Goal: Task Accomplishment & Management: Use online tool/utility

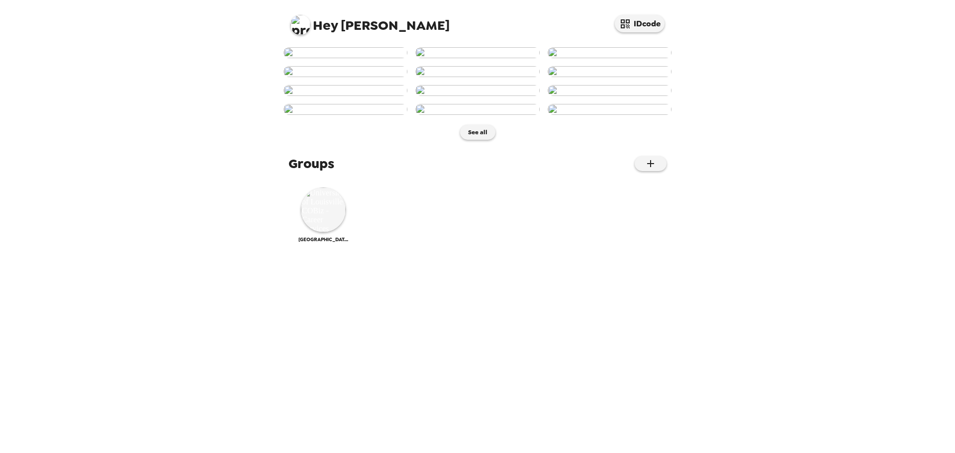
click at [305, 27] on img at bounding box center [301, 25] width 20 height 20
click at [350, 27] on div at bounding box center [477, 226] width 955 height 453
click at [314, 232] on img at bounding box center [323, 210] width 45 height 45
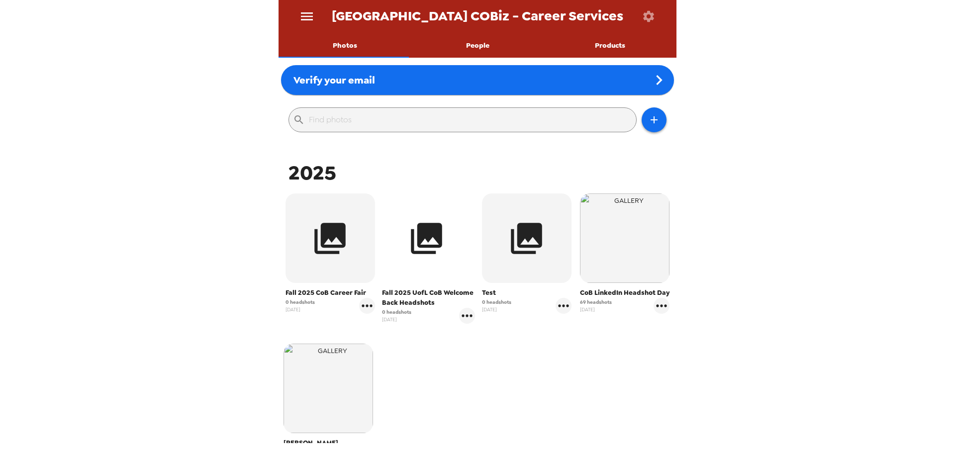
scroll to position [149, 0]
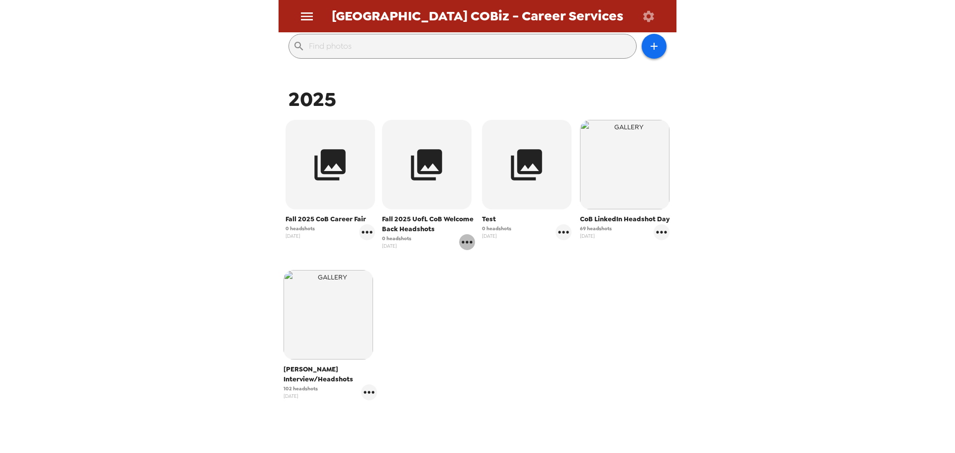
click at [469, 242] on icon "gallery menu" at bounding box center [467, 242] width 10 height 2
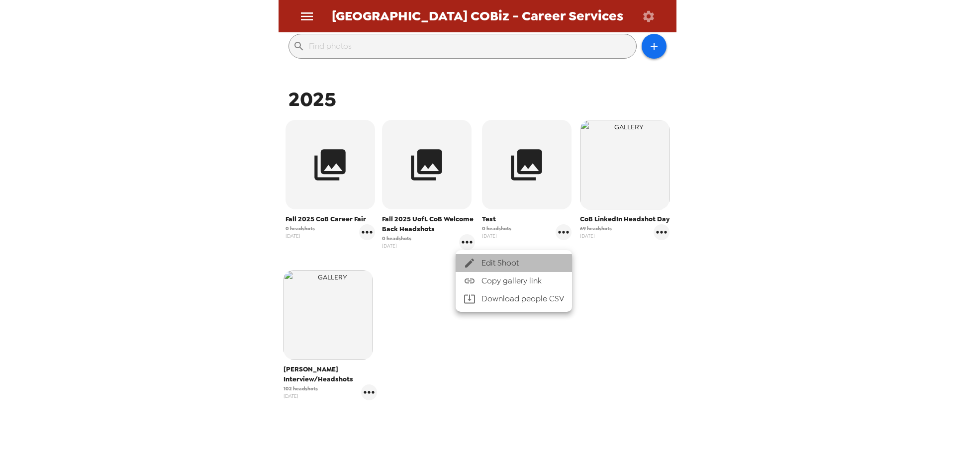
click at [516, 268] on span "Edit Shoot" at bounding box center [523, 263] width 83 height 12
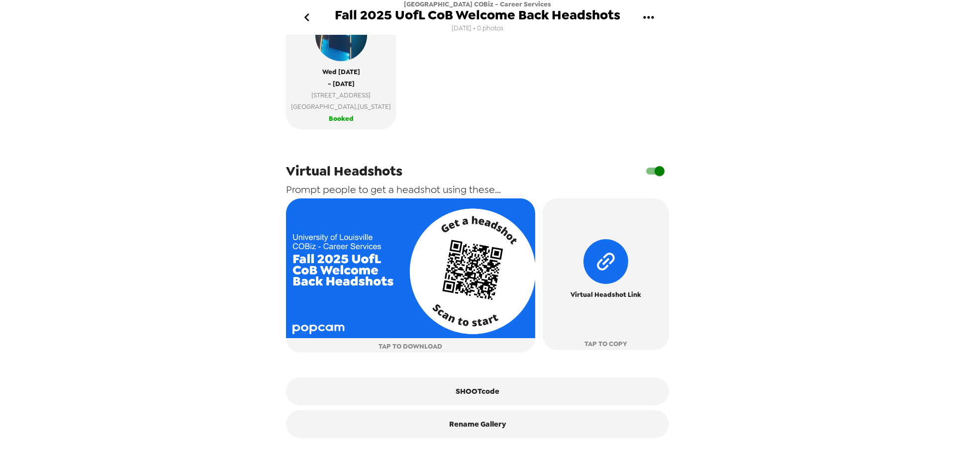
scroll to position [84, 0]
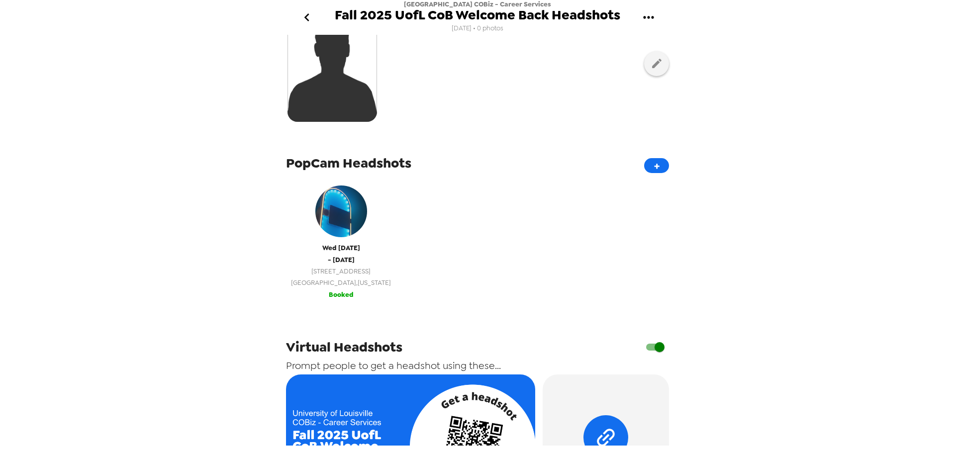
click at [338, 225] on img "button" at bounding box center [341, 212] width 52 height 52
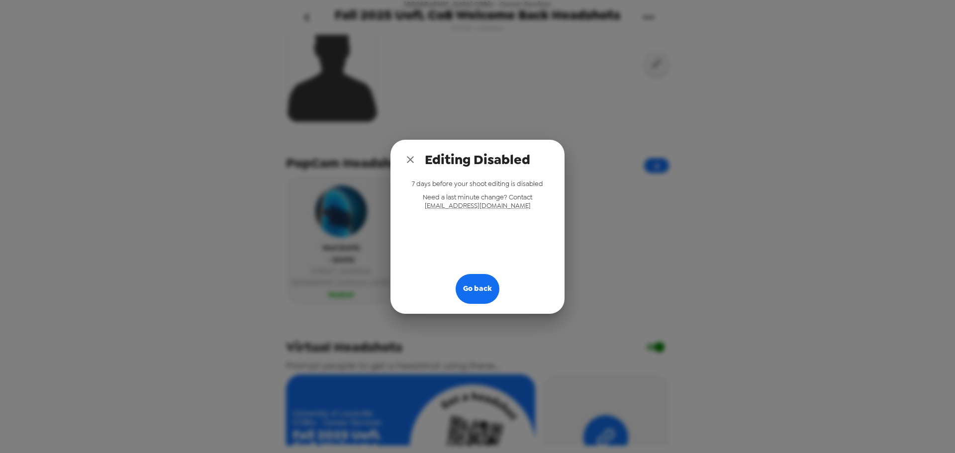
click at [404, 157] on button "close" at bounding box center [410, 160] width 20 height 20
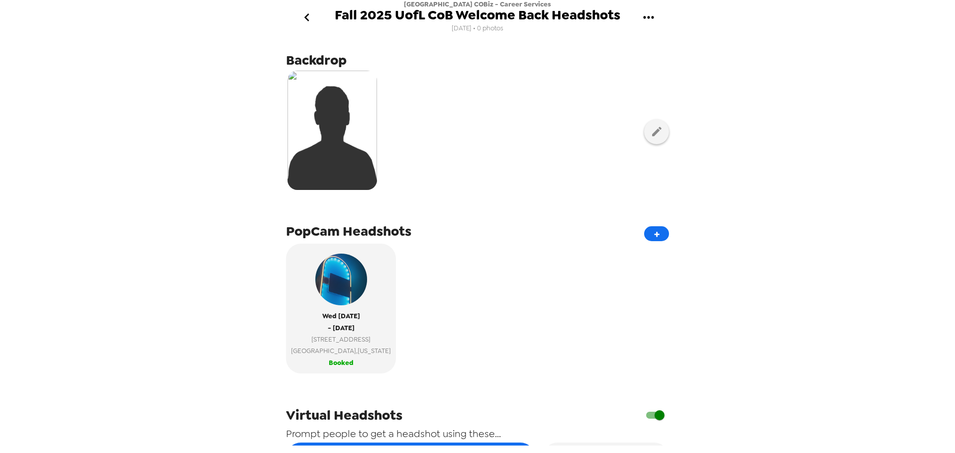
scroll to position [0, 0]
